Goal: Task Accomplishment & Management: Complete application form

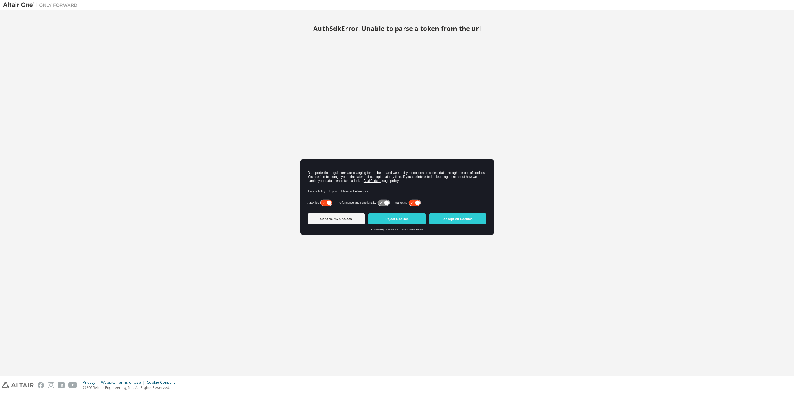
click at [25, 5] on img at bounding box center [42, 5] width 78 height 6
click at [61, 5] on img at bounding box center [42, 5] width 78 height 6
click at [446, 221] on button "Accept All Cookies" at bounding box center [457, 218] width 57 height 11
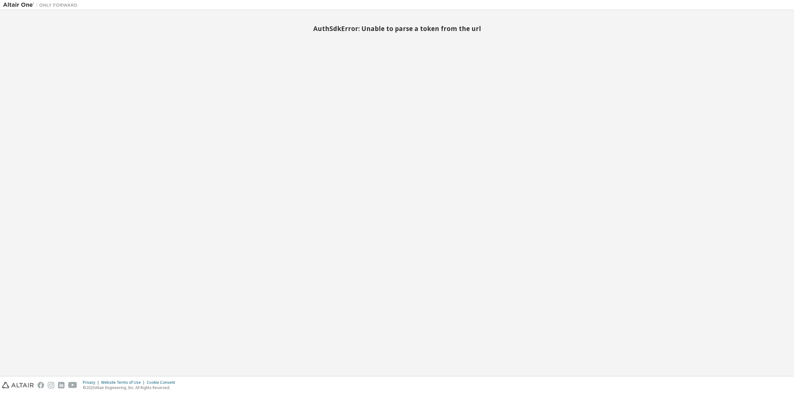
drag, startPoint x: 374, startPoint y: 28, endPoint x: 323, endPoint y: 72, distance: 67.7
click at [374, 28] on h2 "AuthSdkError: Unable to parse a token from the url" at bounding box center [396, 28] width 787 height 8
click at [15, 7] on img at bounding box center [42, 5] width 78 height 6
click at [67, 7] on img at bounding box center [42, 5] width 78 height 6
click at [24, 385] on img at bounding box center [18, 385] width 32 height 7
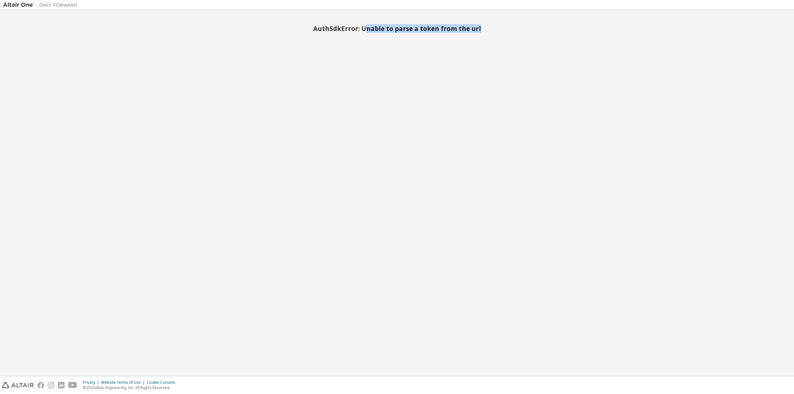
drag, startPoint x: 366, startPoint y: 30, endPoint x: 544, endPoint y: 33, distance: 178.6
click at [544, 33] on div "AuthSdkError: Unable to parse a token from the url" at bounding box center [396, 193] width 787 height 360
click at [52, 5] on img at bounding box center [42, 5] width 78 height 6
click at [24, 3] on img at bounding box center [42, 5] width 78 height 6
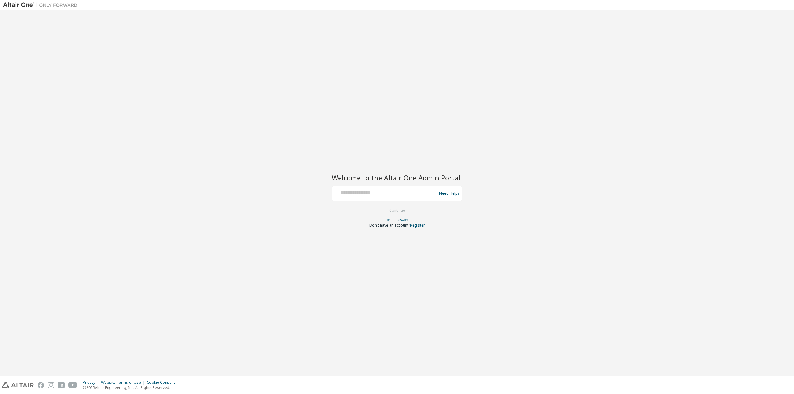
click at [386, 200] on div "Need Help?" at bounding box center [397, 193] width 130 height 15
click at [386, 197] on div at bounding box center [385, 194] width 101 height 12
click at [392, 194] on input "text" at bounding box center [385, 192] width 101 height 9
type input "**********"
click at [404, 209] on button "Continue" at bounding box center [397, 210] width 29 height 9
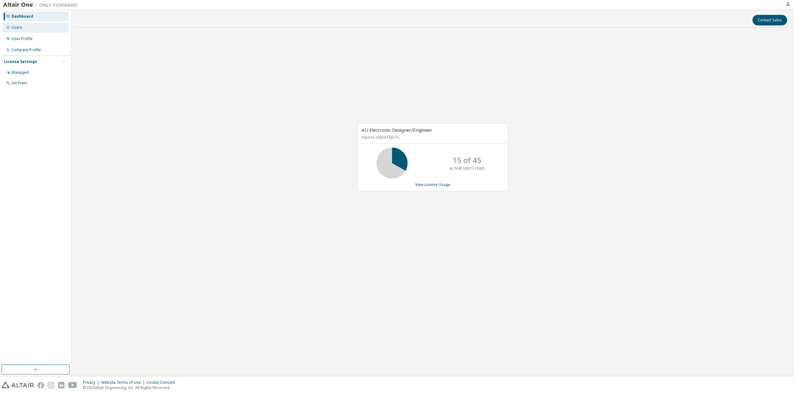
click at [29, 29] on div "Users" at bounding box center [35, 28] width 66 height 10
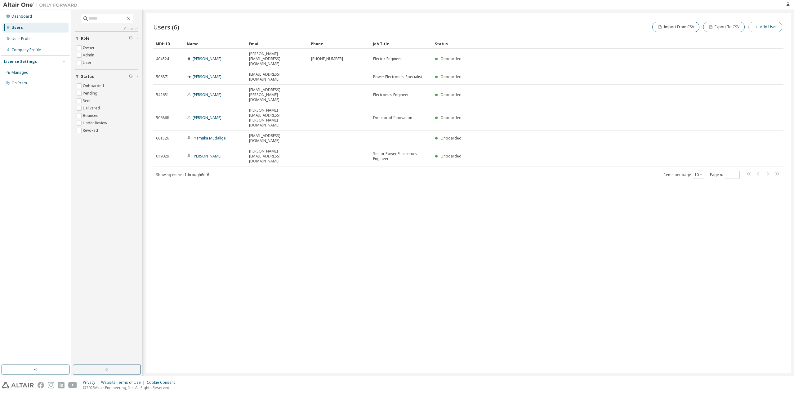
click at [756, 25] on icon "button" at bounding box center [756, 27] width 4 height 4
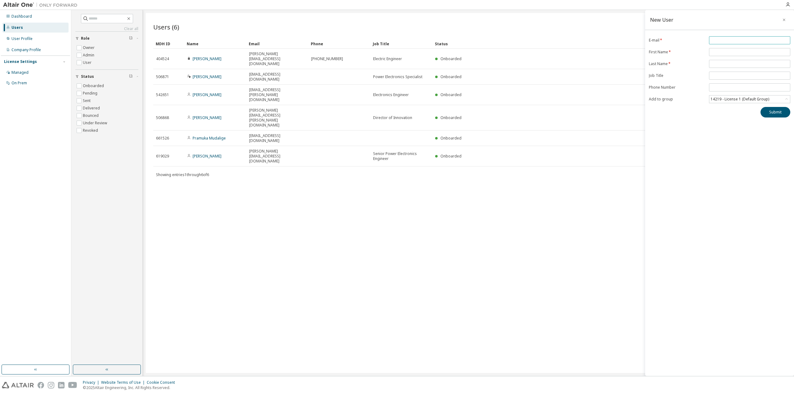
click at [731, 39] on input "email" at bounding box center [749, 40] width 78 height 5
paste input "**********"
type input "**********"
click at [711, 52] on input "text" at bounding box center [749, 52] width 78 height 5
type input "******"
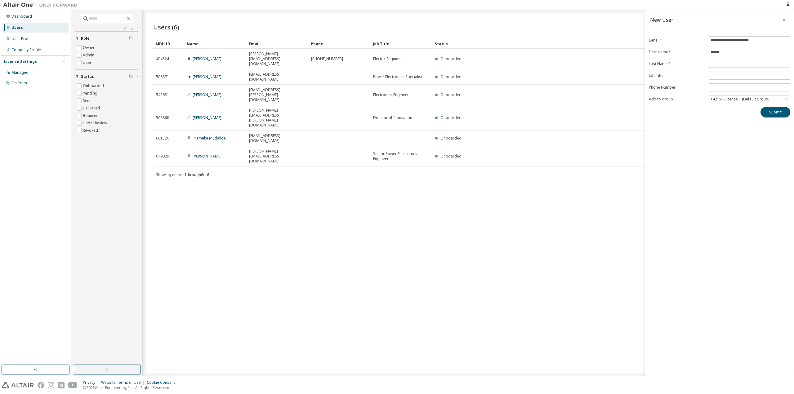
click at [743, 62] on input "text" at bounding box center [749, 63] width 78 height 5
type input "***"
click at [731, 75] on input "text" at bounding box center [749, 75] width 78 height 5
drag, startPoint x: 664, startPoint y: 148, endPoint x: 668, endPoint y: 143, distance: 6.7
click at [664, 148] on div "**********" at bounding box center [719, 193] width 149 height 366
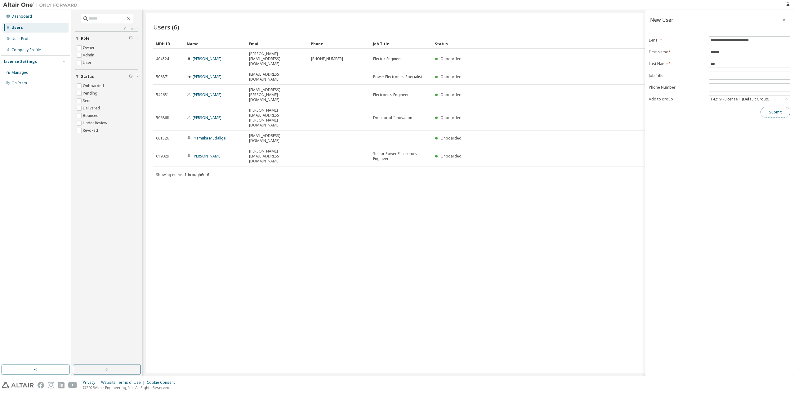
click at [778, 110] on button "Submit" at bounding box center [775, 112] width 30 height 11
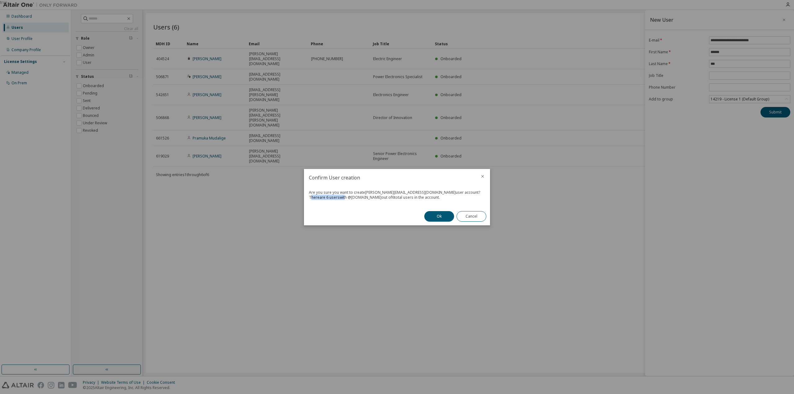
drag, startPoint x: 310, startPoint y: 199, endPoint x: 344, endPoint y: 198, distance: 34.1
click at [344, 198] on div "There are 6 users with @ [DOMAIN_NAME] out of 6 total users in the account." at bounding box center [397, 197] width 176 height 5
drag, startPoint x: 381, startPoint y: 196, endPoint x: 444, endPoint y: 200, distance: 63.0
click at [441, 200] on div "Are you sure you want to create [PERSON_NAME][EMAIL_ADDRESS][DOMAIN_NAME] user …" at bounding box center [397, 196] width 186 height 21
click at [450, 199] on div "There are 6 users with @ [DOMAIN_NAME] out of 6 total users in the account." at bounding box center [397, 197] width 176 height 5
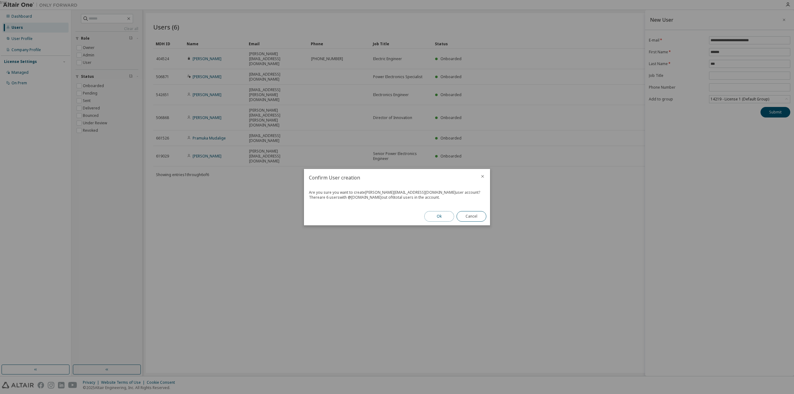
click at [447, 215] on button "Ok" at bounding box center [439, 216] width 30 height 11
click at [475, 219] on button "Close" at bounding box center [471, 216] width 30 height 11
